Goal: Check status: Check status

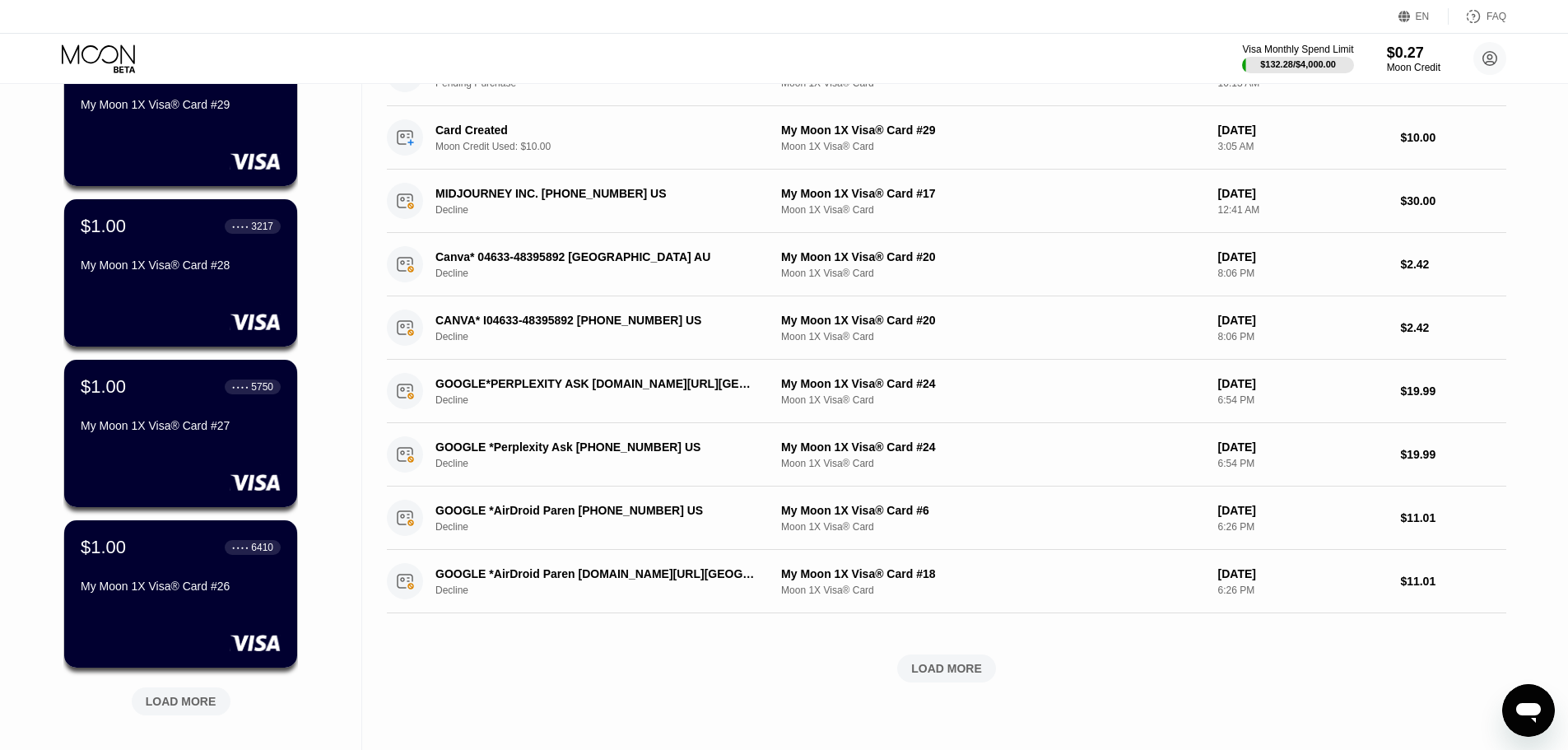
scroll to position [165, 0]
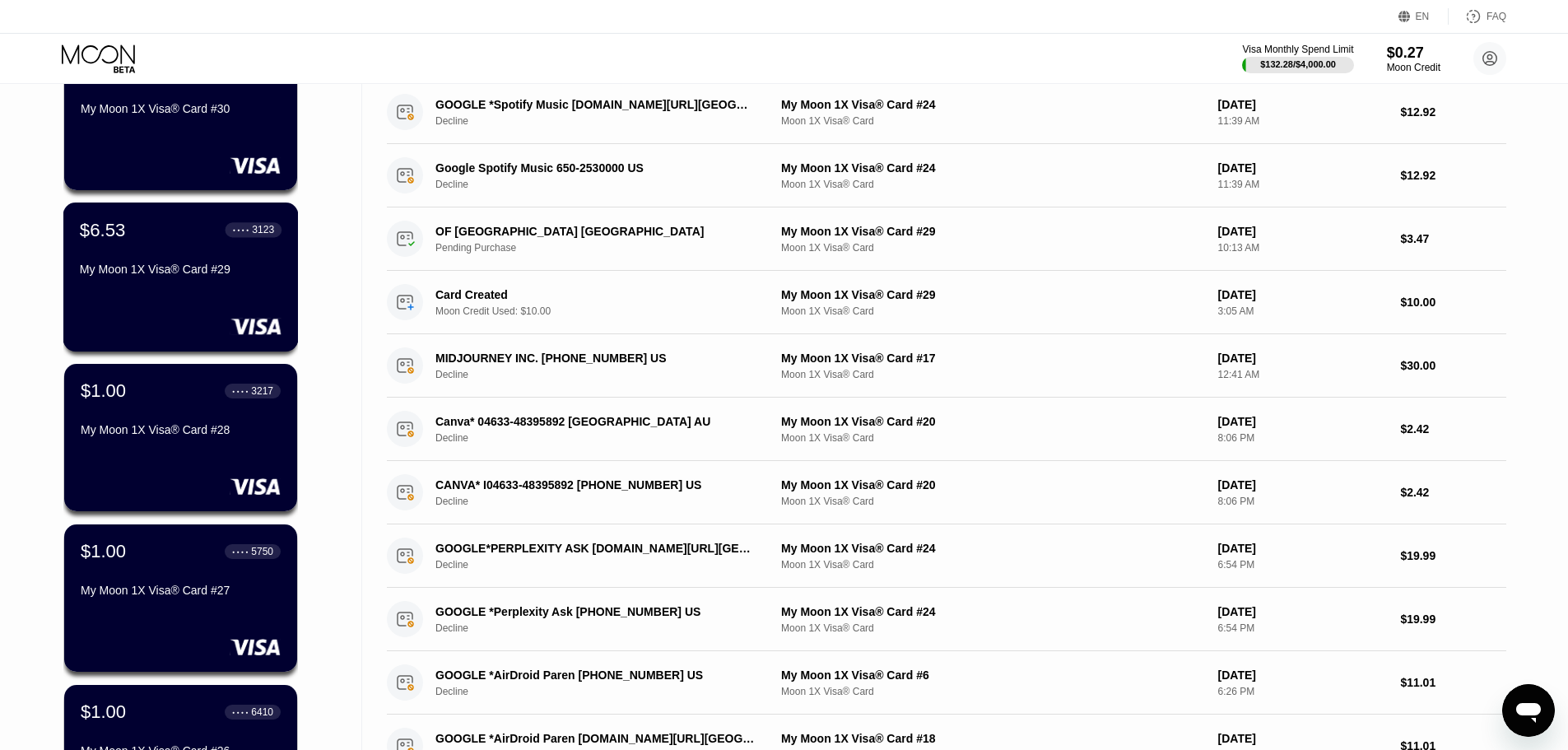
click at [207, 294] on div "$6.53 ● ● ● ● 3123 My Moon 1X Visa® Card #29" at bounding box center [181, 277] width 235 height 149
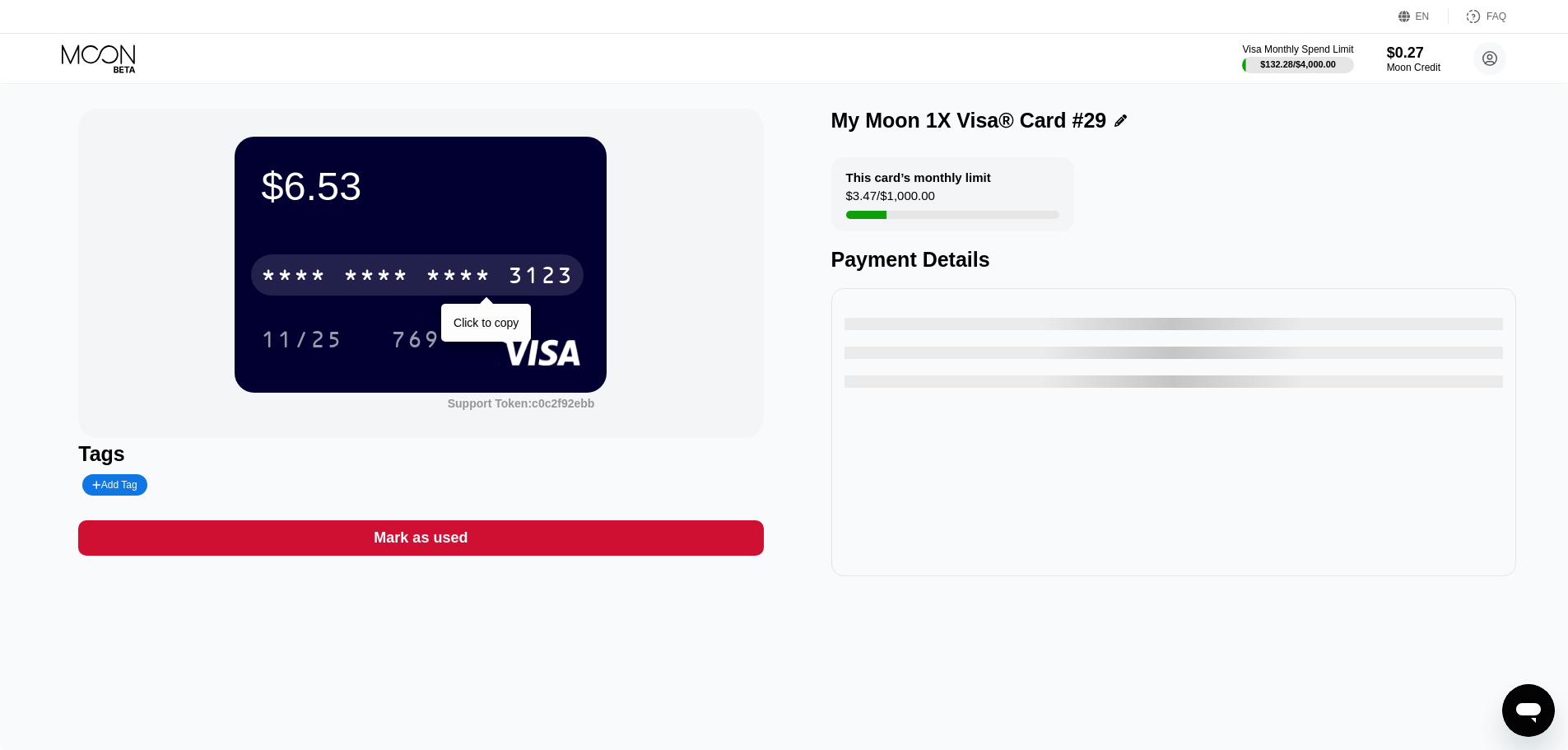
click at [500, 270] on div "* * * * * * * * * * * * 3123" at bounding box center [417, 274] width 333 height 41
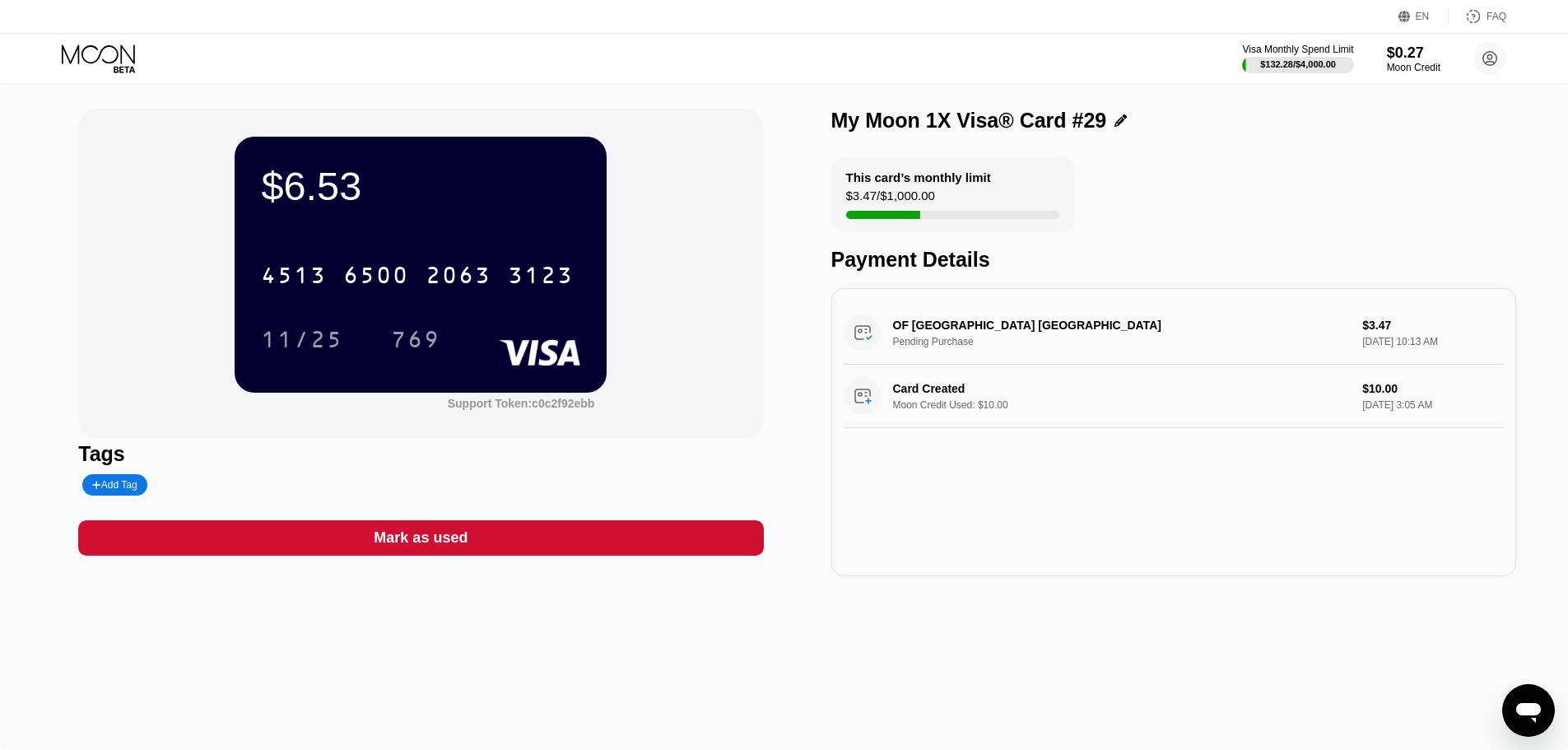
click at [77, 59] on icon at bounding box center [100, 58] width 77 height 29
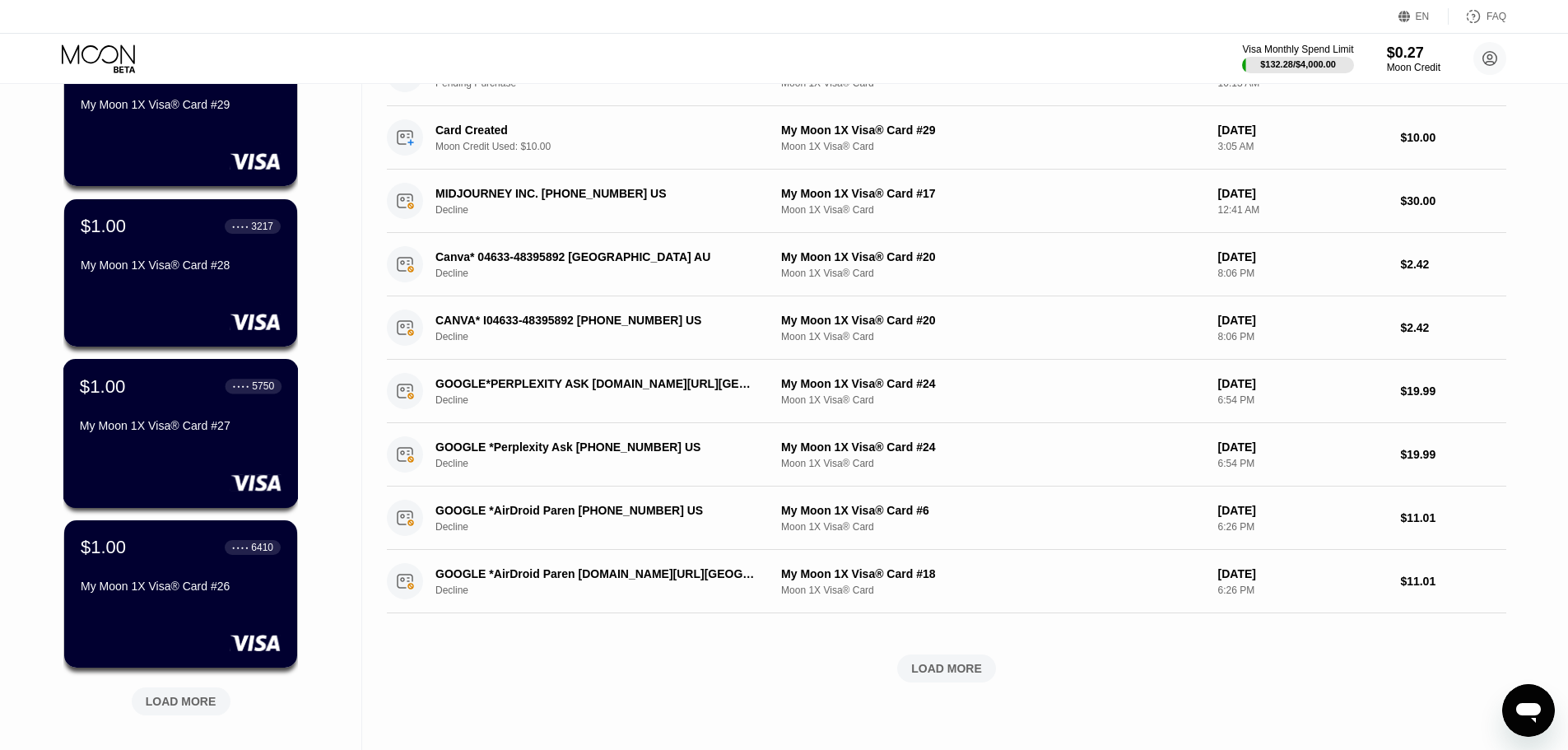
scroll to position [412, 0]
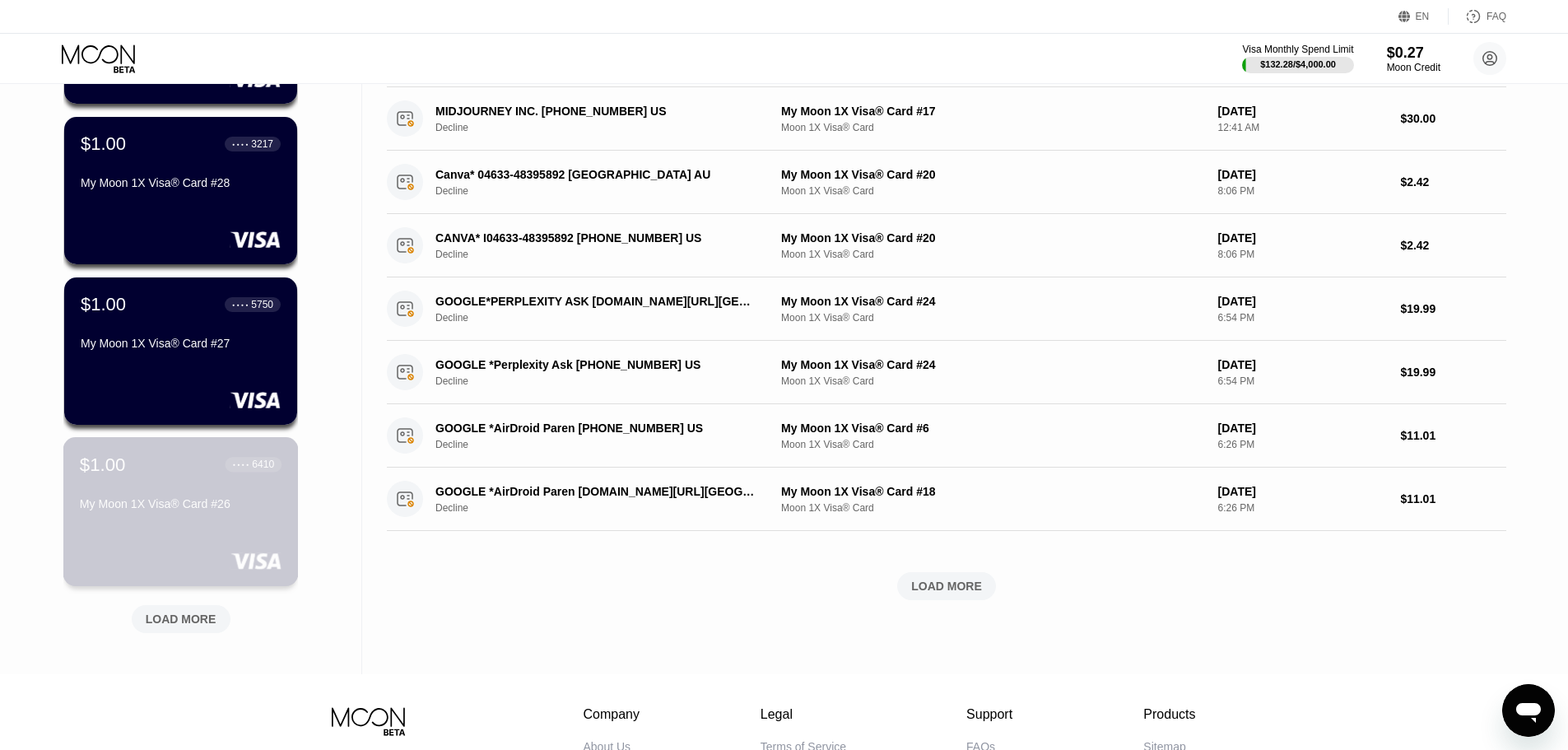
click at [176, 498] on div "$1.00 ● ● ● ● 6410 My Moon 1X Visa® Card #26" at bounding box center [181, 485] width 202 height 64
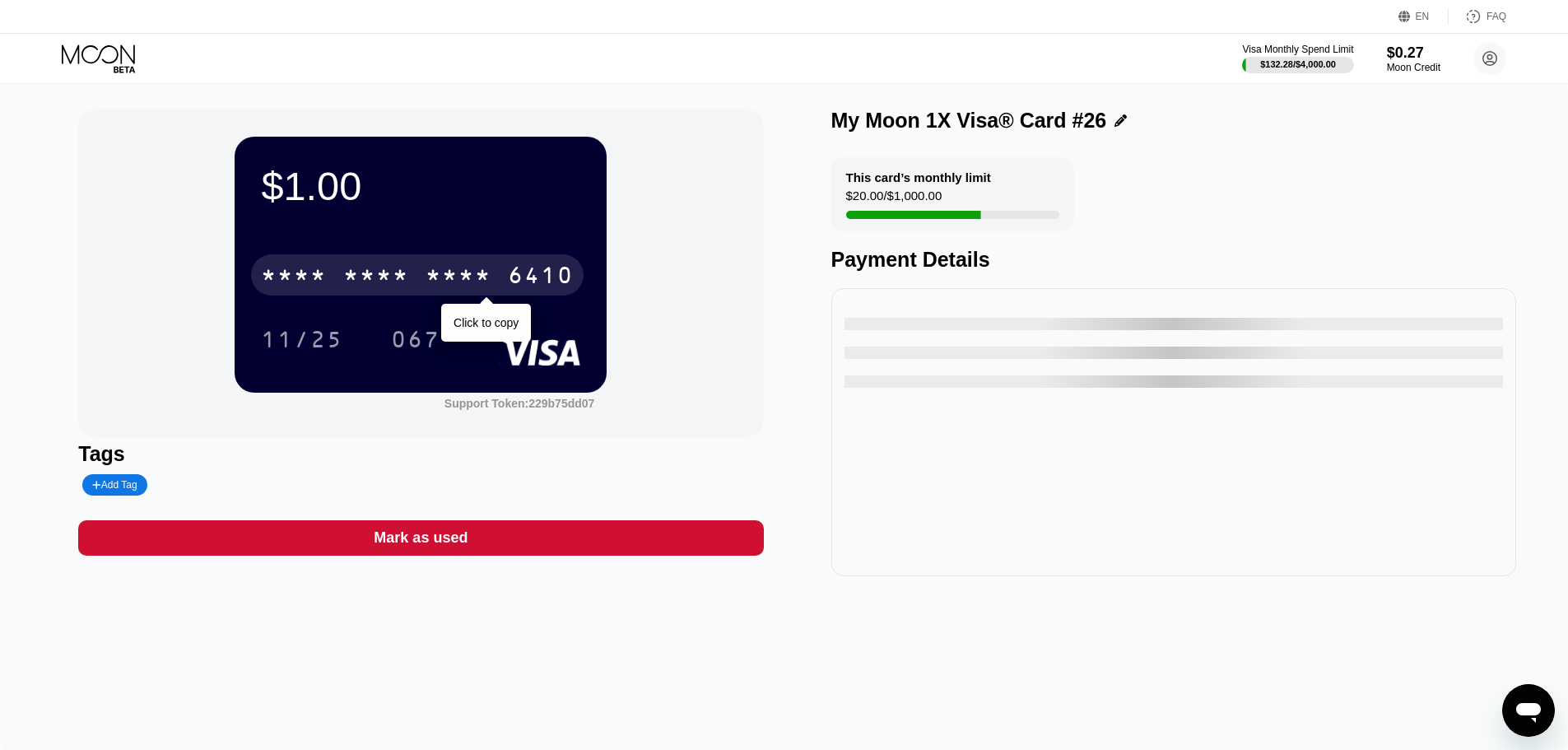
click at [440, 289] on div "* * * *" at bounding box center [459, 278] width 66 height 26
